Goal: Answer question/provide support: Share knowledge or assist other users

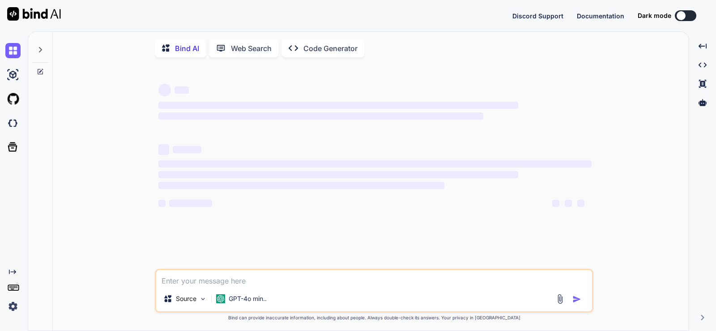
click at [193, 286] on textarea at bounding box center [374, 278] width 436 height 16
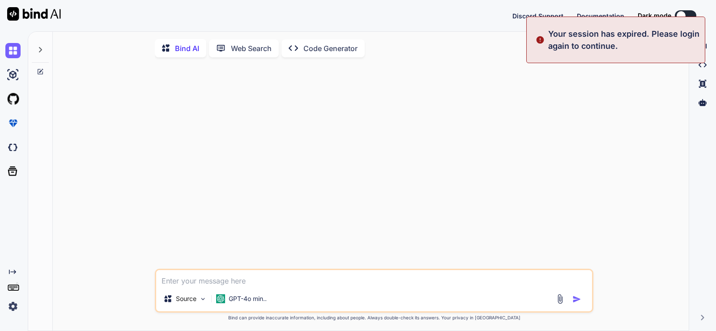
type textarea "x"
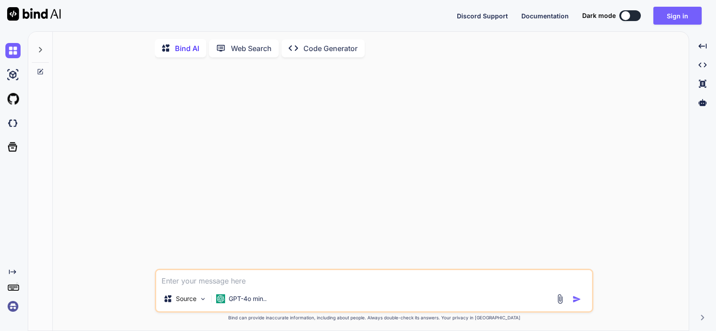
click at [13, 309] on img at bounding box center [12, 306] width 15 height 15
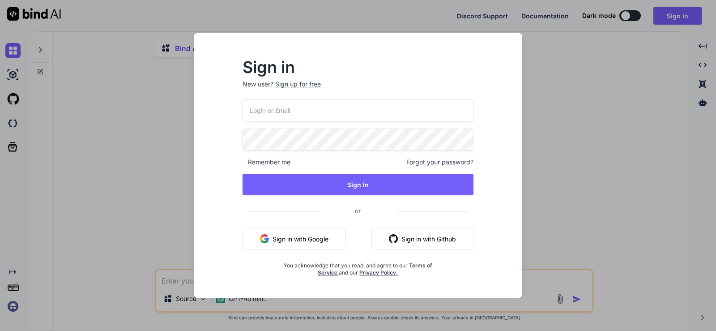
type input "[EMAIL_ADDRESS][DOMAIN_NAME]"
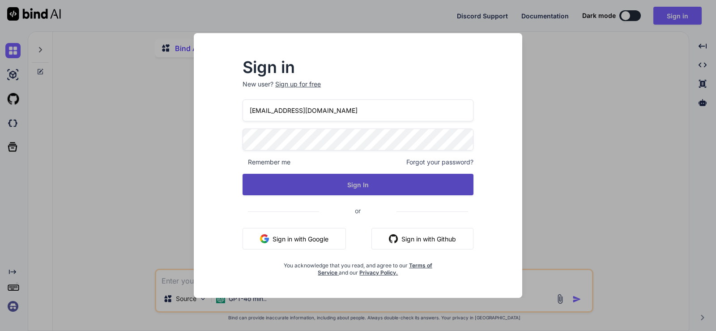
click at [317, 187] on button "Sign In" at bounding box center [358, 184] width 231 height 21
click at [338, 186] on button "Sign In" at bounding box center [358, 184] width 231 height 21
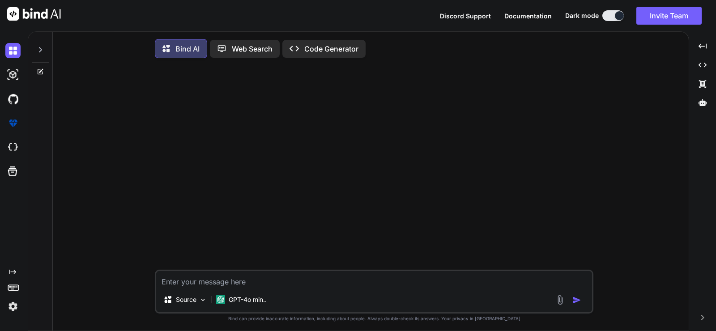
click at [39, 52] on icon at bounding box center [40, 49] width 7 height 7
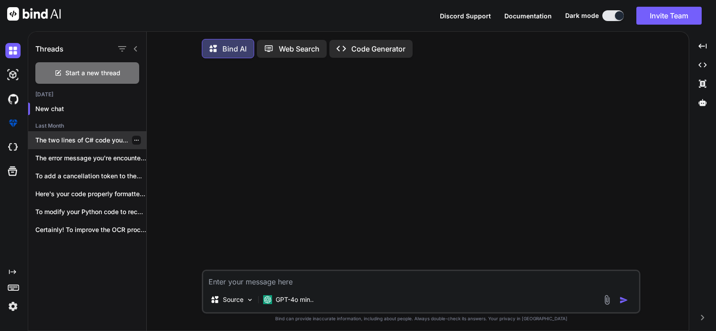
click at [135, 143] on div at bounding box center [136, 140] width 9 height 9
click at [134, 140] on icon "button" at bounding box center [136, 139] width 5 height 5
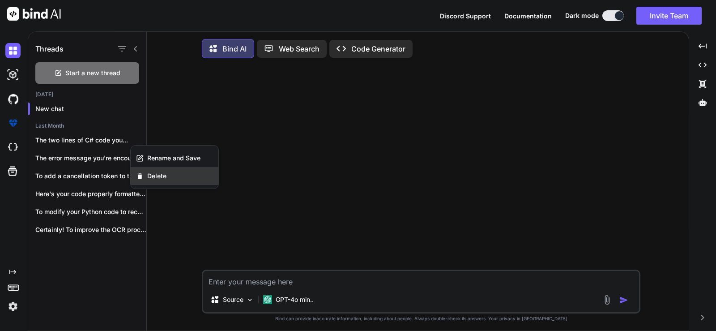
click at [139, 178] on icon "button" at bounding box center [140, 176] width 4 height 6
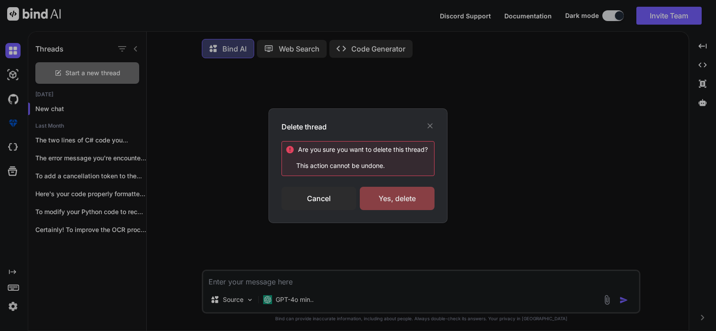
click at [374, 202] on div "Yes, delete" at bounding box center [397, 198] width 75 height 23
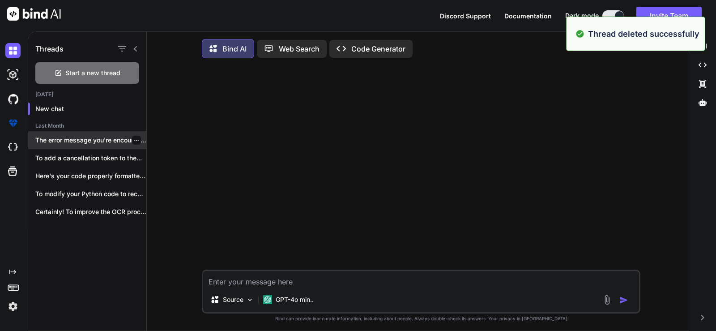
click at [134, 141] on icon "button" at bounding box center [136, 139] width 5 height 5
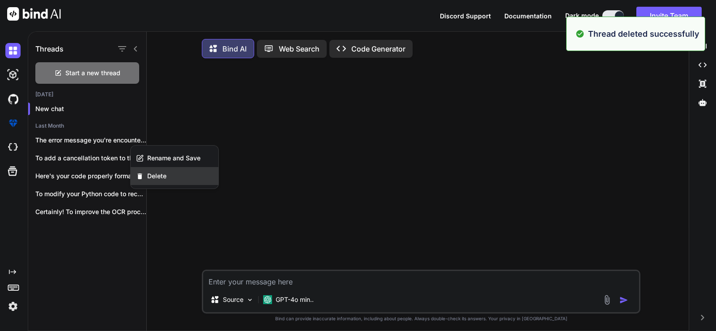
click at [173, 177] on div "Delete" at bounding box center [175, 176] width 88 height 18
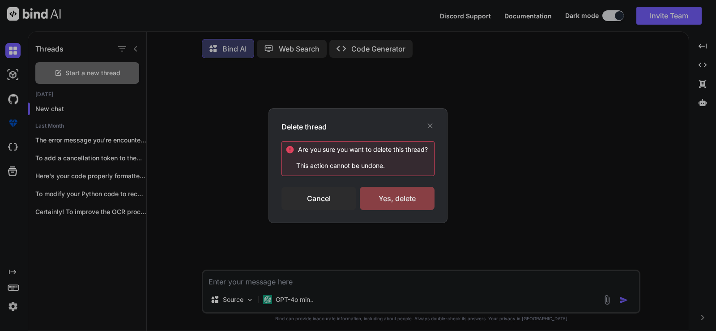
click at [400, 196] on div "Yes, delete" at bounding box center [397, 198] width 75 height 23
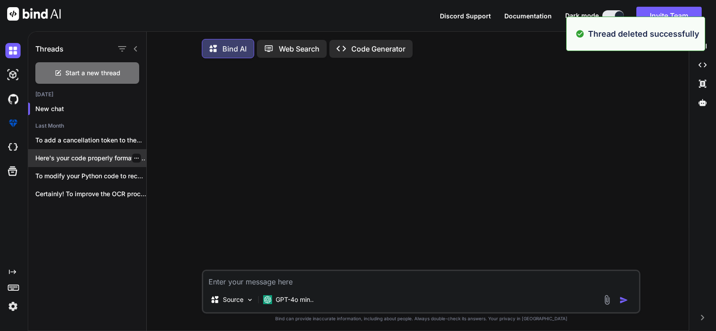
click at [138, 158] on p "Here's your code properly formatted with consistent..." at bounding box center [90, 158] width 111 height 9
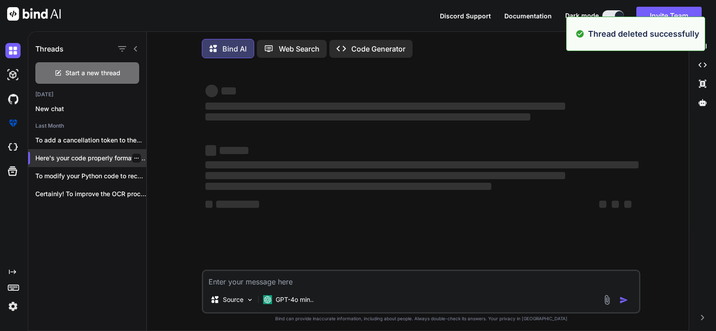
click at [135, 158] on icon "button" at bounding box center [136, 157] width 5 height 5
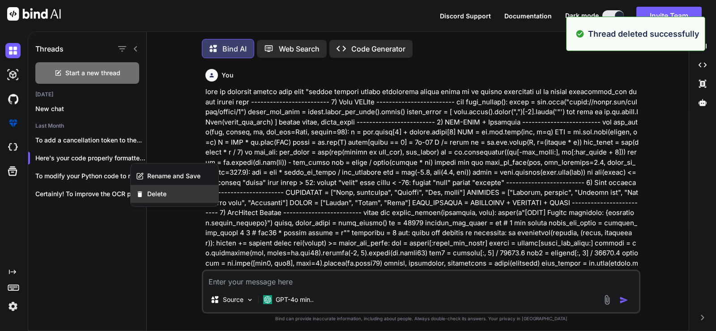
scroll to position [4, 0]
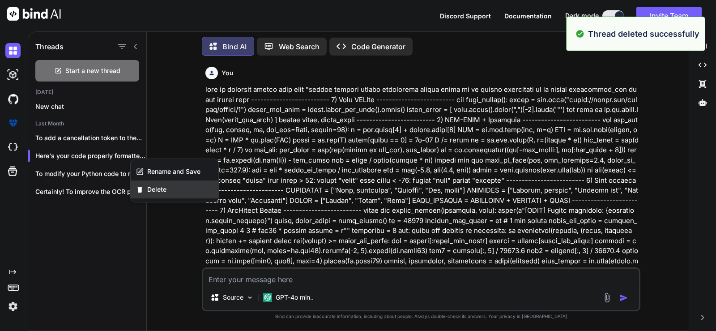
click at [154, 196] on div "Delete" at bounding box center [175, 189] width 88 height 18
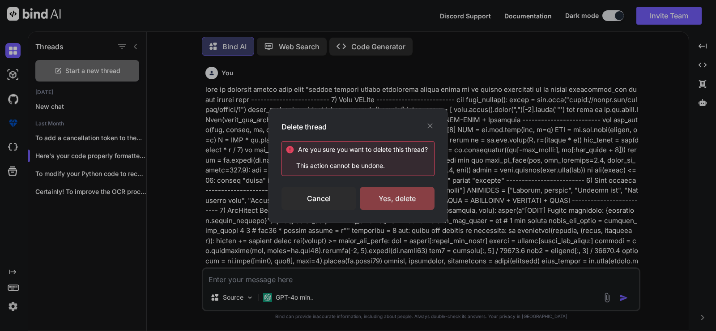
click at [390, 200] on div "Yes, delete" at bounding box center [397, 198] width 75 height 23
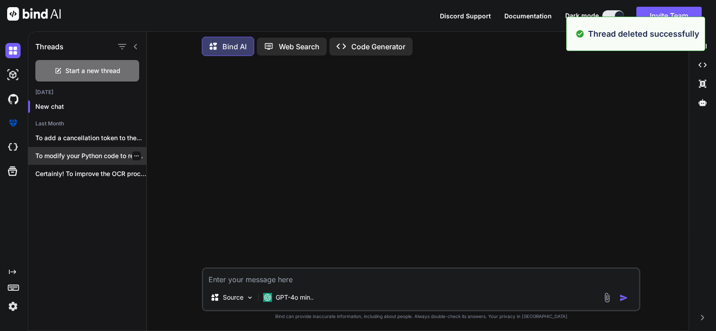
click at [134, 155] on icon "button" at bounding box center [136, 155] width 4 height 1
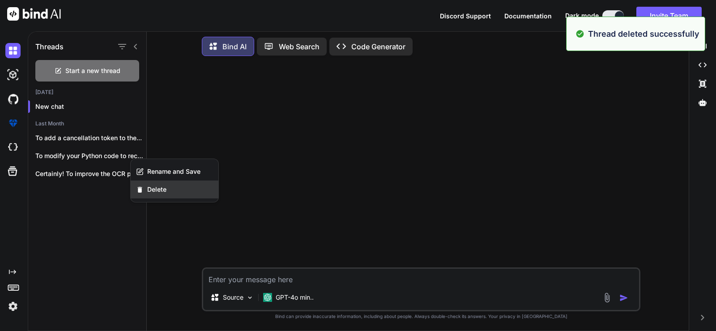
click at [143, 186] on icon "button" at bounding box center [140, 190] width 8 height 8
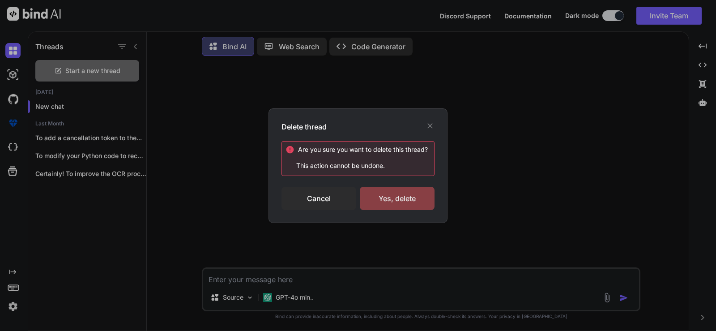
click at [393, 201] on div "Yes, delete" at bounding box center [397, 198] width 75 height 23
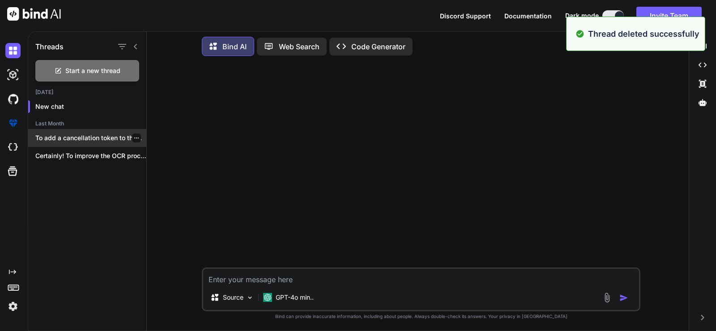
click at [134, 136] on icon "button" at bounding box center [136, 137] width 5 height 5
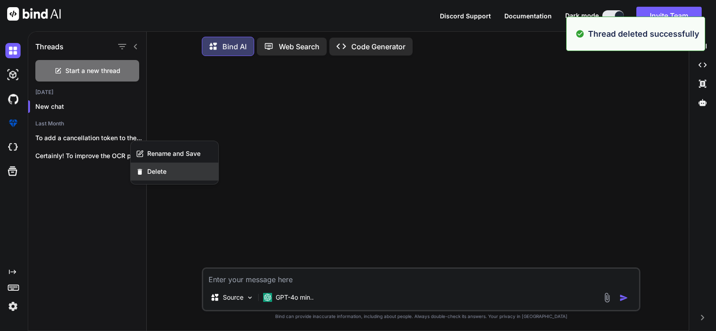
click at [141, 173] on icon "button" at bounding box center [140, 172] width 4 height 6
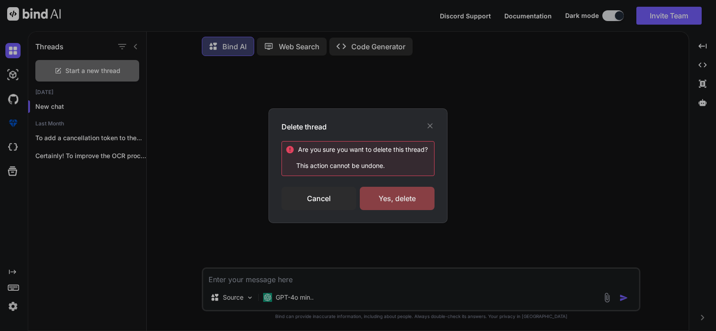
click at [378, 196] on div "Yes, delete" at bounding box center [397, 198] width 75 height 23
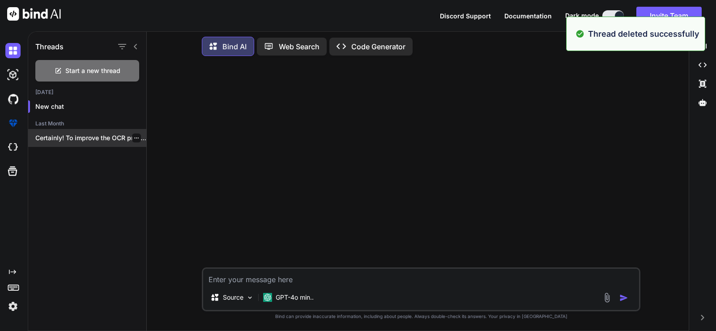
click at [134, 135] on icon "button" at bounding box center [136, 137] width 5 height 5
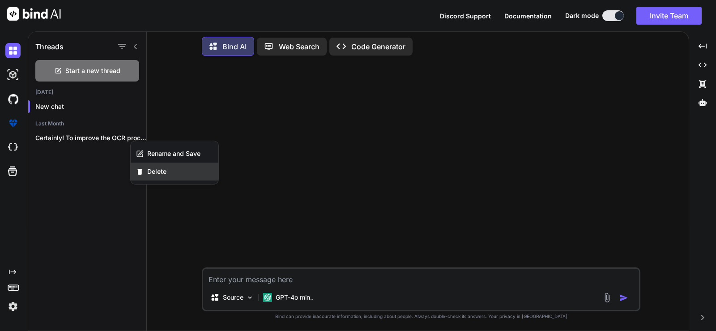
click at [158, 171] on span "Delete" at bounding box center [156, 171] width 19 height 9
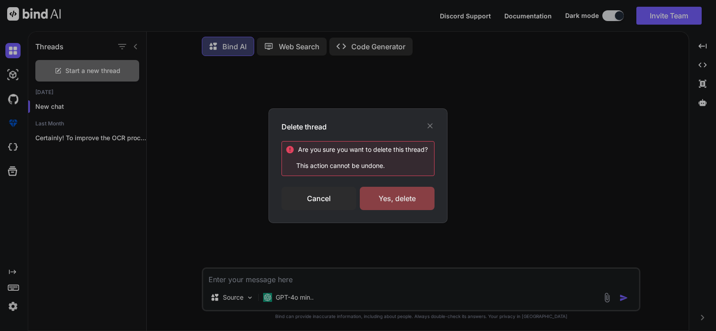
click at [392, 197] on div "Yes, delete" at bounding box center [397, 198] width 75 height 23
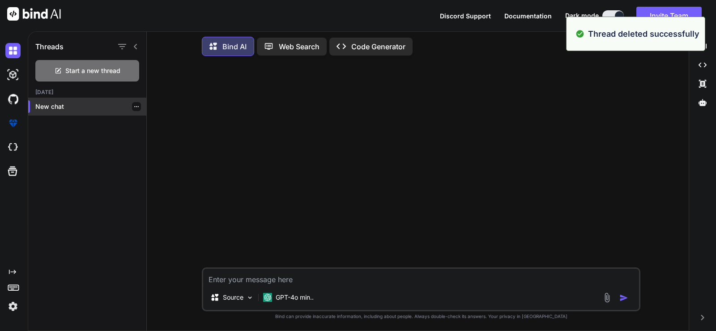
click at [51, 109] on div "New chat" at bounding box center [87, 107] width 118 height 18
click at [140, 42] on div "Threads" at bounding box center [87, 45] width 118 height 30
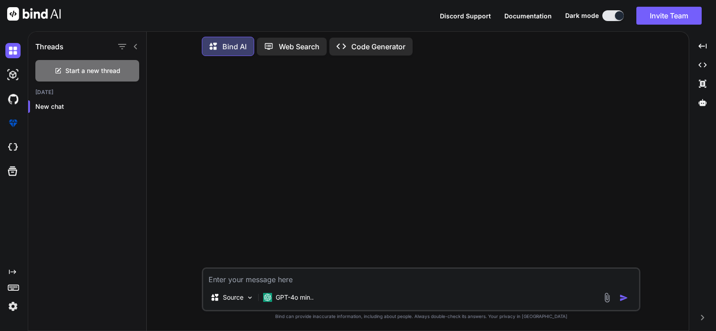
click at [136, 44] on icon at bounding box center [135, 46] width 3 height 5
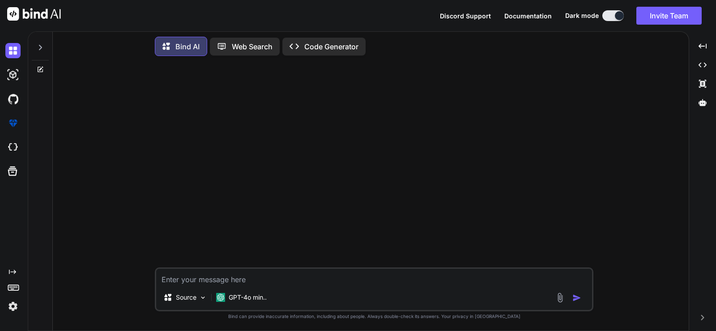
click at [235, 282] on textarea at bounding box center [374, 277] width 436 height 16
paste textarea "Access Requirement - ChatGPT"
click at [263, 278] on textarea "help me resolve this c# error """ at bounding box center [374, 277] width 436 height 16
paste textarea "Error while stopping: 'IGNACORP.GAMC.Infrastructure.WebSockets.AudioStreamingRe…"
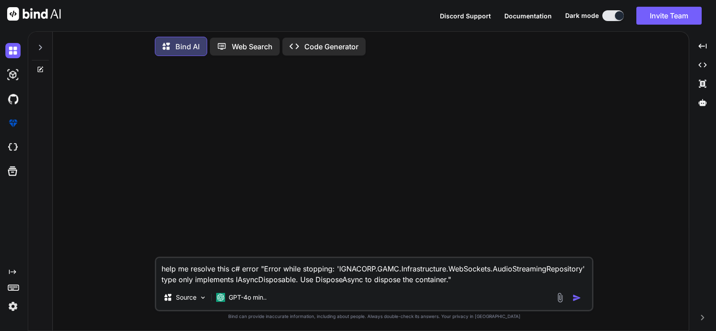
scroll to position [11, 0]
click at [313, 280] on textarea "help me resolve this c# error "Error while stopping: 'IGNACORP.GAMC.Infrastruct…" at bounding box center [374, 271] width 436 height 27
click at [346, 284] on textarea "help me resolve this c# error "Error while stopping: 'IGNACORP.GAMC.Infrastruct…" at bounding box center [374, 271] width 436 height 27
paste textarea "using System.Collections.Concurrent; using IGNACORP.GAMC.Domain.Abstractions.Au…"
type textarea "help me resolve this c# error "Error while stopping: 'IGNACORP.GAMC.Infrastruct…"
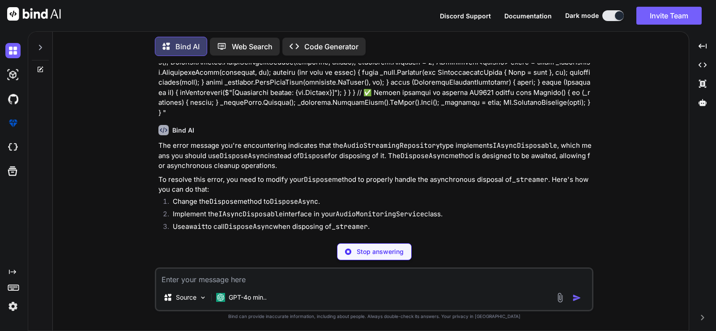
scroll to position [290, 0]
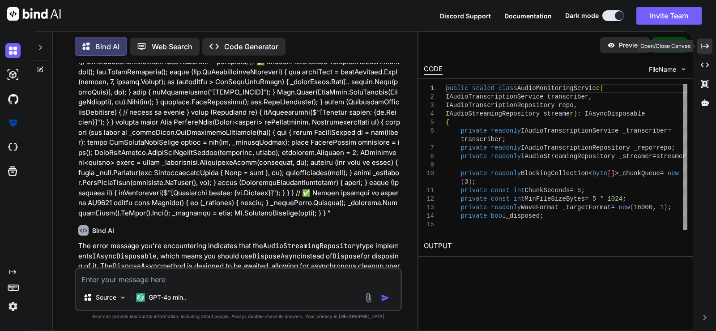
click at [708, 44] on icon "Created with Pixso." at bounding box center [705, 46] width 8 height 8
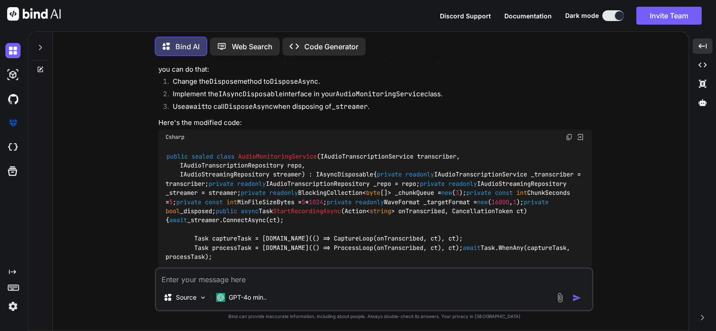
scroll to position [469, 0]
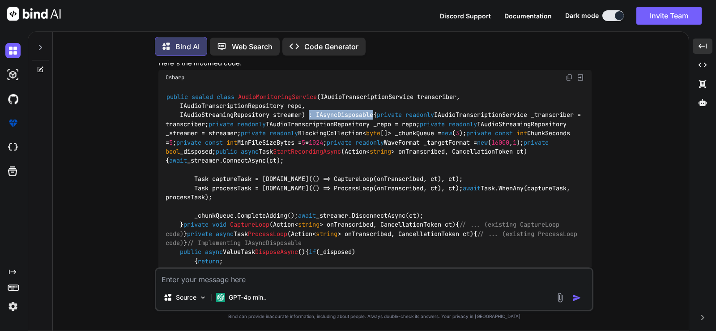
drag, startPoint x: 311, startPoint y: 125, endPoint x: 389, endPoint y: 127, distance: 77.9
click at [393, 127] on div "public sealed class AudioMonitoringService ( IAudioTranscriptionService transcr…" at bounding box center [374, 206] width 433 height 243
copy span ": IAsyncDisposable"
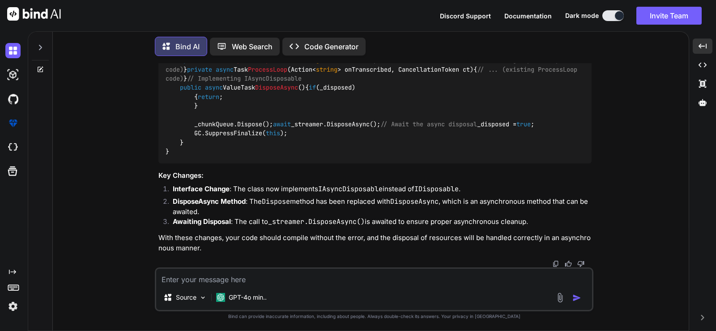
scroll to position [820, 0]
click at [268, 92] on span "DisposeAsync" at bounding box center [276, 88] width 43 height 8
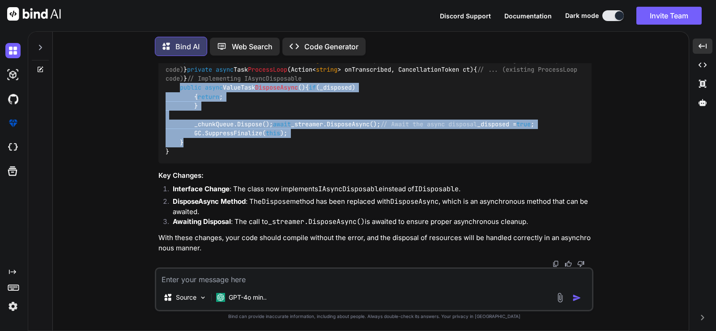
drag, startPoint x: 179, startPoint y: 100, endPoint x: 216, endPoint y: 199, distance: 105.8
click at [216, 163] on div "public sealed class AudioMonitoringService ( IAudioTranscriptionService transcr…" at bounding box center [374, 42] width 433 height 243
copy code "public async ValueTask DisposeAsync () { if (_disposed) { return ; } _chunkQueu…"
